Goal: Book appointment/travel/reservation

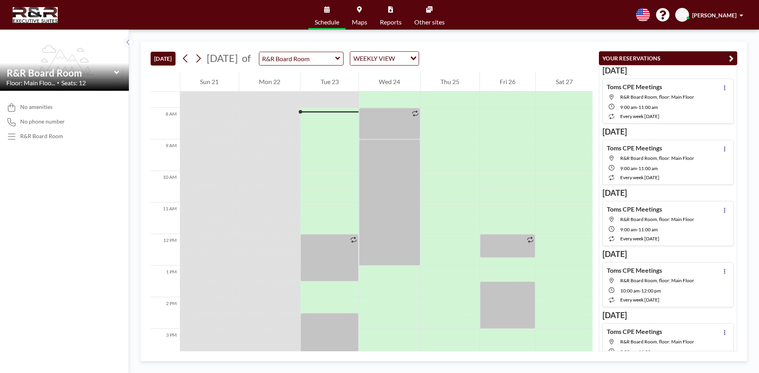
scroll to position [237, 0]
click at [503, 240] on div at bounding box center [508, 246] width 56 height 24
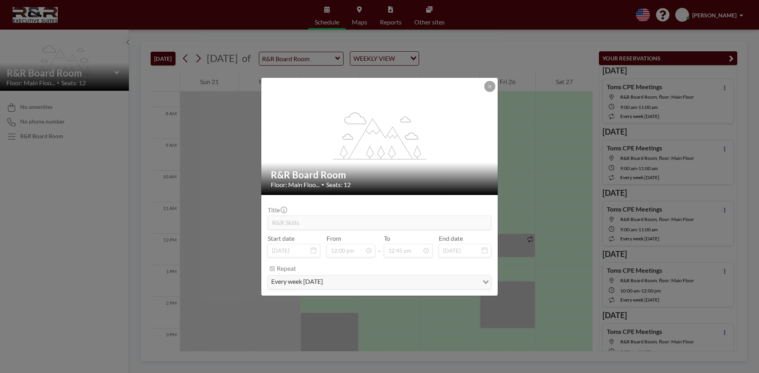
click at [486, 281] on icon "Search for option" at bounding box center [486, 283] width 6 height 4
click at [490, 90] on button at bounding box center [489, 86] width 11 height 11
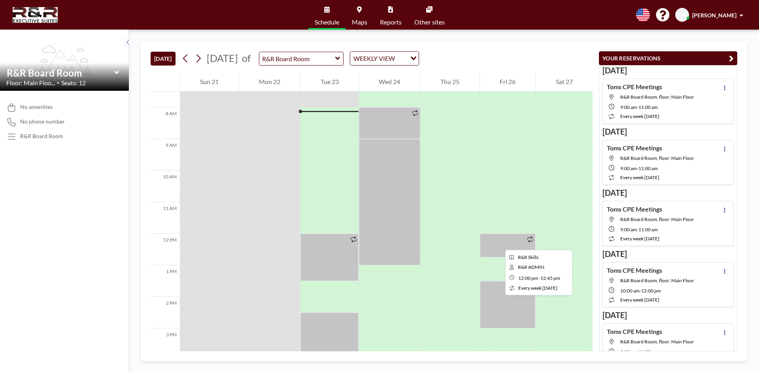
click at [499, 243] on div at bounding box center [508, 246] width 56 height 24
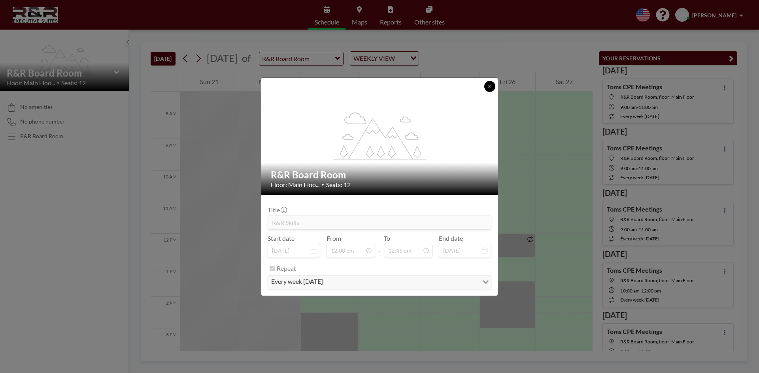
click at [486, 87] on button at bounding box center [489, 86] width 11 height 11
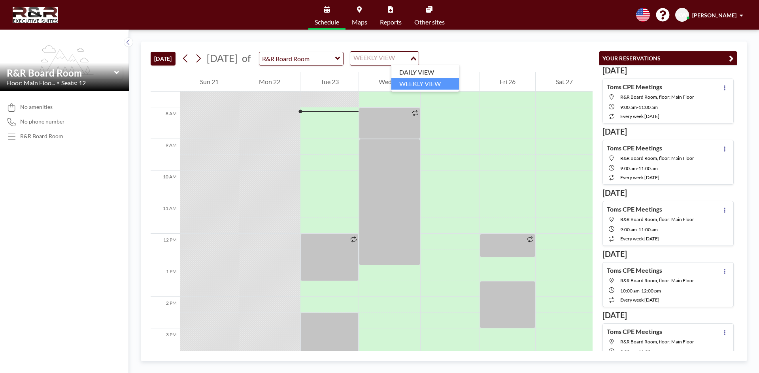
click at [418, 60] on div "Loading..." at bounding box center [413, 58] width 9 height 12
click at [540, 47] on div "[DATE] [DATE] of R&R Board Room WEEKLY VIEW Loading..." at bounding box center [372, 57] width 442 height 30
